Goal: Transaction & Acquisition: Obtain resource

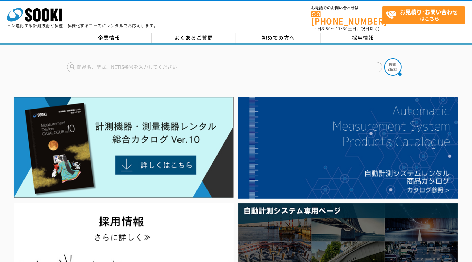
click at [80, 62] on input "text" at bounding box center [224, 67] width 315 height 10
type input "120ｍ"
click at [400, 62] on img at bounding box center [393, 66] width 17 height 17
click at [390, 62] on img at bounding box center [393, 66] width 17 height 17
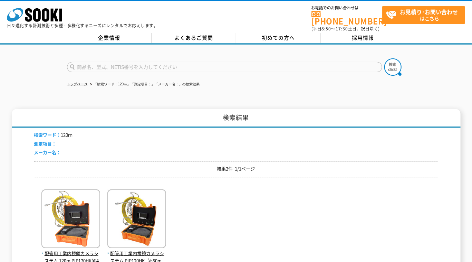
scroll to position [64, 0]
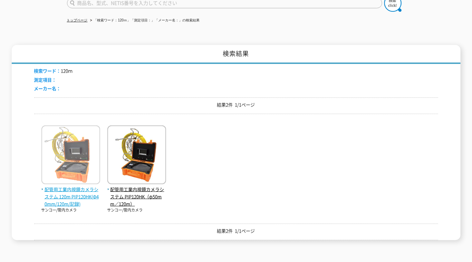
click at [63, 186] on span "配管用工業内視鏡カメラシステム 120m PIP120HK(Φ40mm/120m/記録)" at bounding box center [70, 196] width 59 height 21
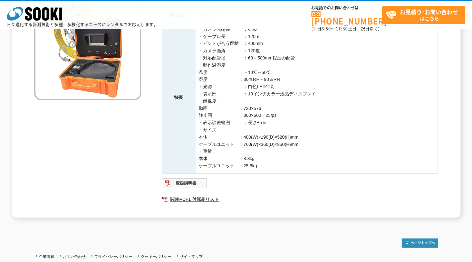
scroll to position [93, 0]
